Goal: Task Accomplishment & Management: Use online tool/utility

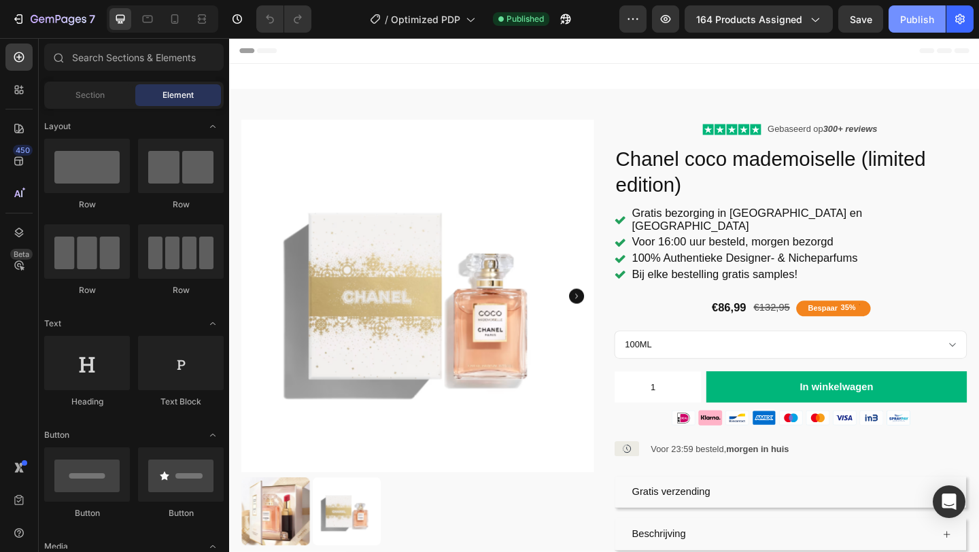
click at [908, 16] on div "Publish" at bounding box center [917, 19] width 34 height 14
click at [22, 19] on icon "button" at bounding box center [20, 19] width 6 height 10
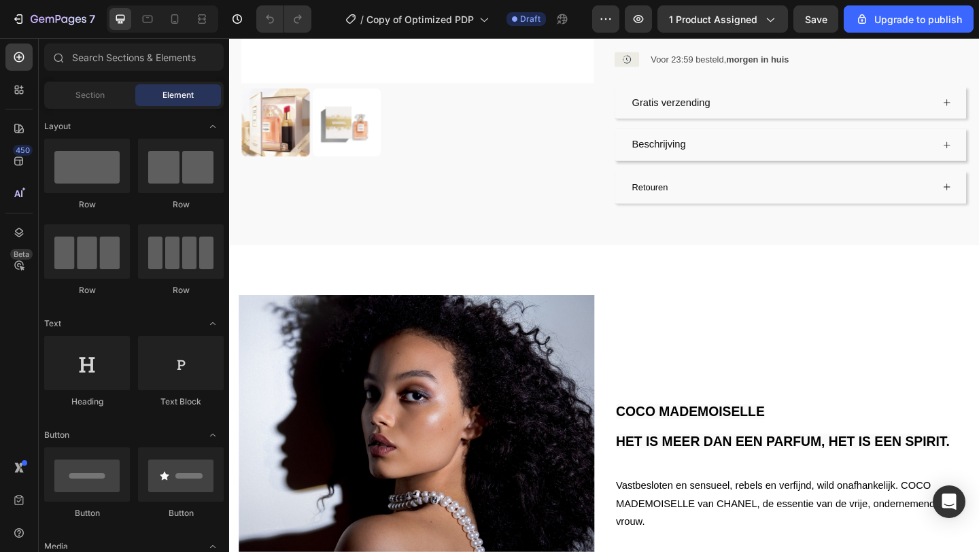
scroll to position [427, 0]
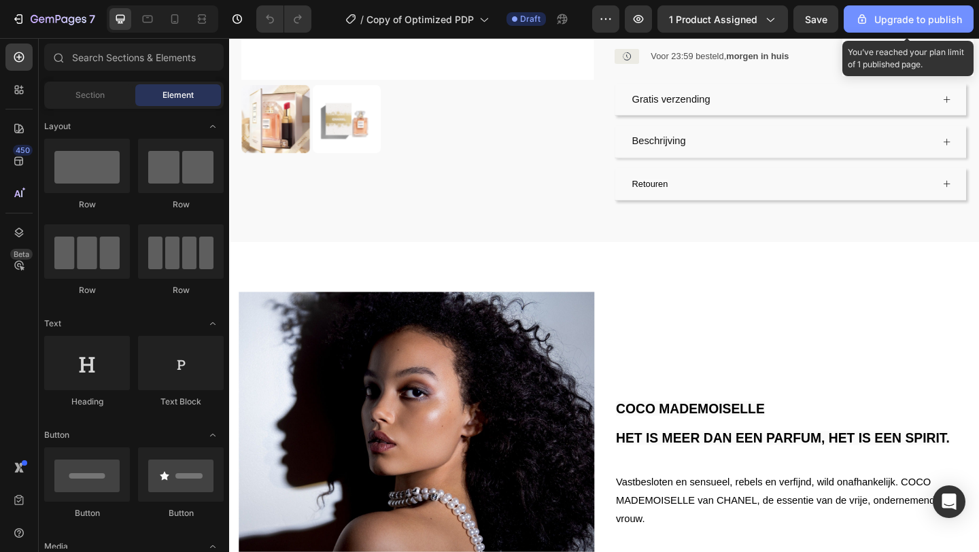
click at [908, 12] on div "Upgrade to publish" at bounding box center [908, 19] width 107 height 14
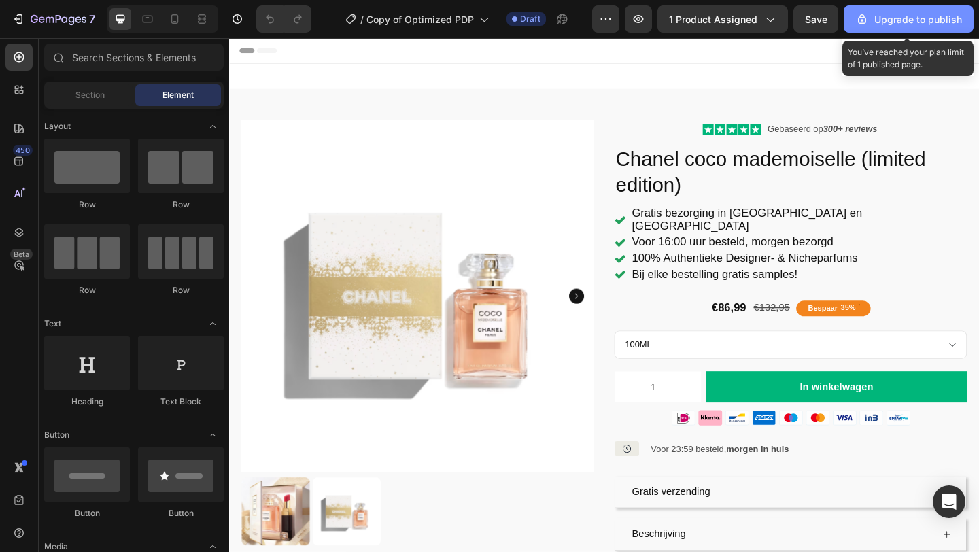
click at [908, 18] on div "Upgrade to publish" at bounding box center [908, 19] width 107 height 14
